Goal: Transaction & Acquisition: Book appointment/travel/reservation

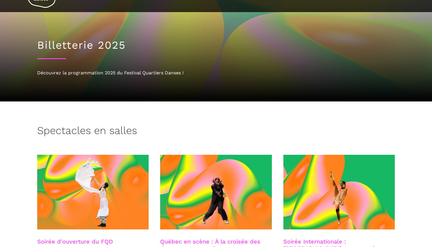
scroll to position [148, 0]
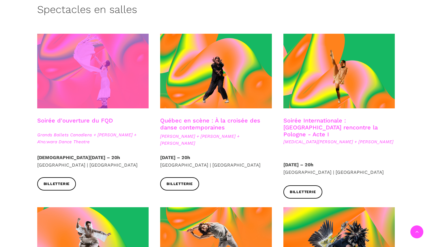
click at [100, 101] on span at bounding box center [93, 71] width 112 height 75
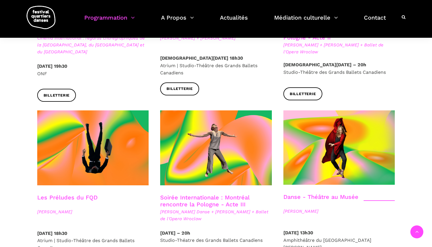
scroll to position [732, 0]
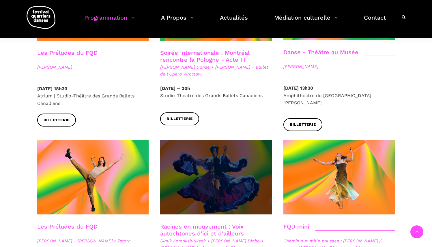
click at [253, 163] on span at bounding box center [216, 177] width 112 height 75
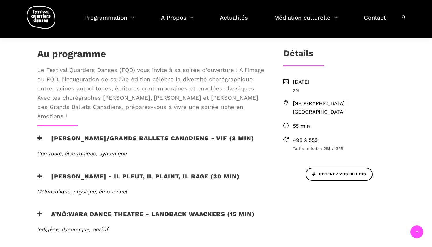
scroll to position [161, 0]
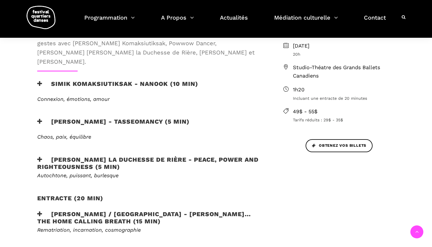
scroll to position [213, 0]
